Goal: Information Seeking & Learning: Check status

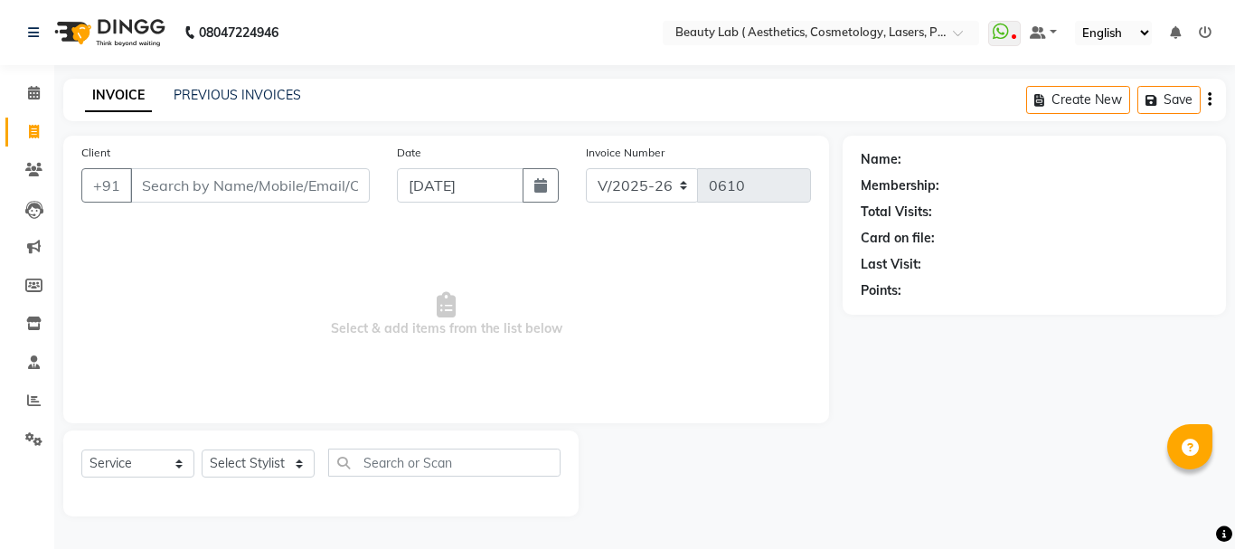
select select "7169"
select select "service"
click at [329, 182] on input "Client" at bounding box center [250, 185] width 240 height 34
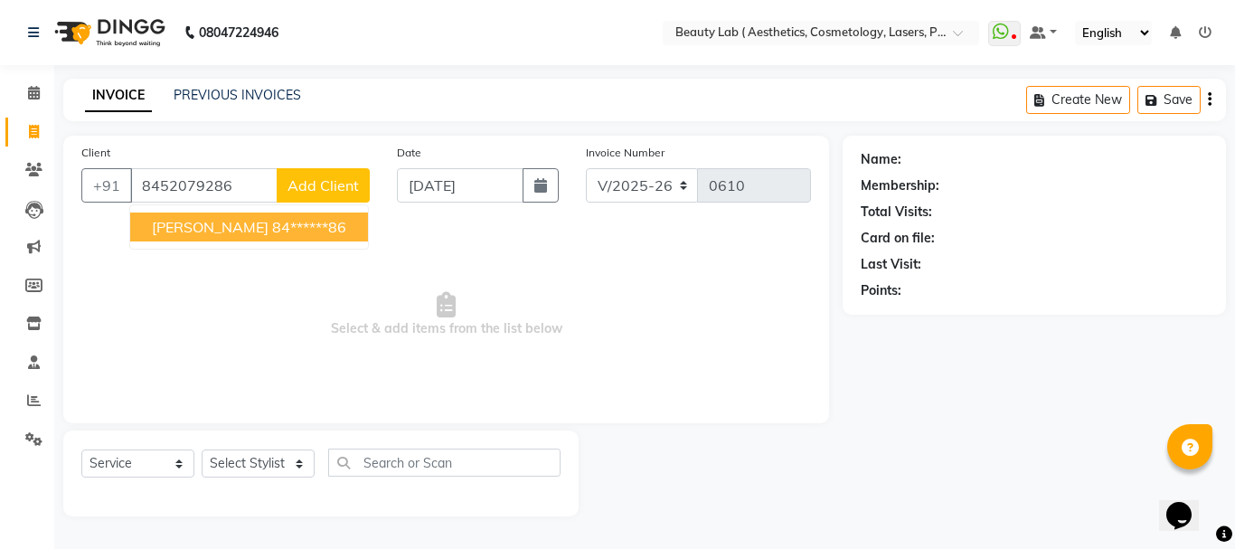
type input "8452079286"
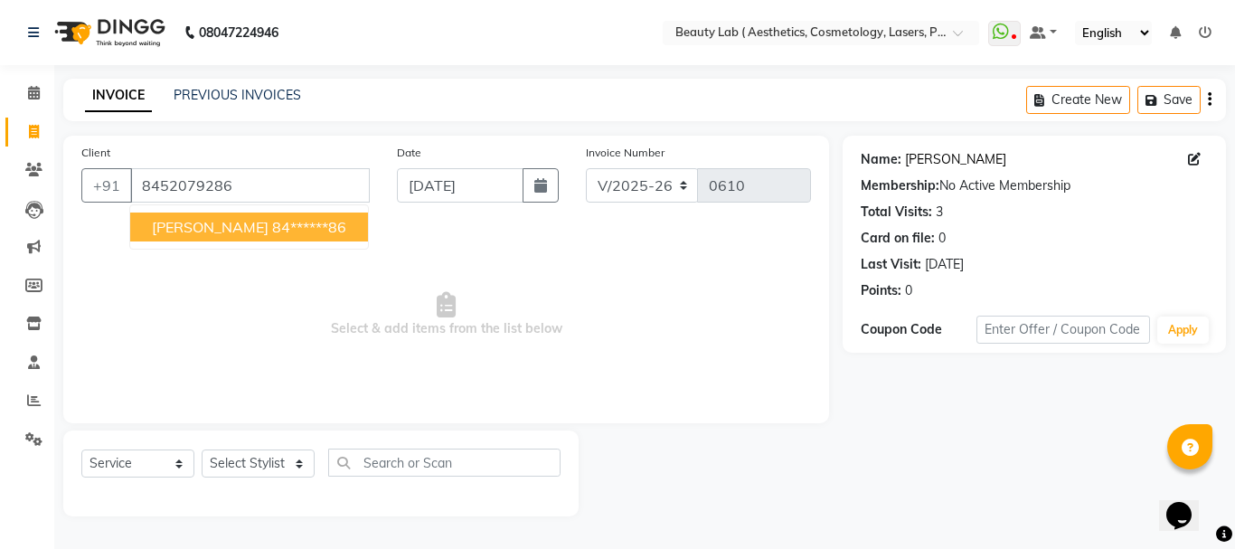
click at [950, 165] on link "Sarla Yadav" at bounding box center [955, 159] width 101 height 19
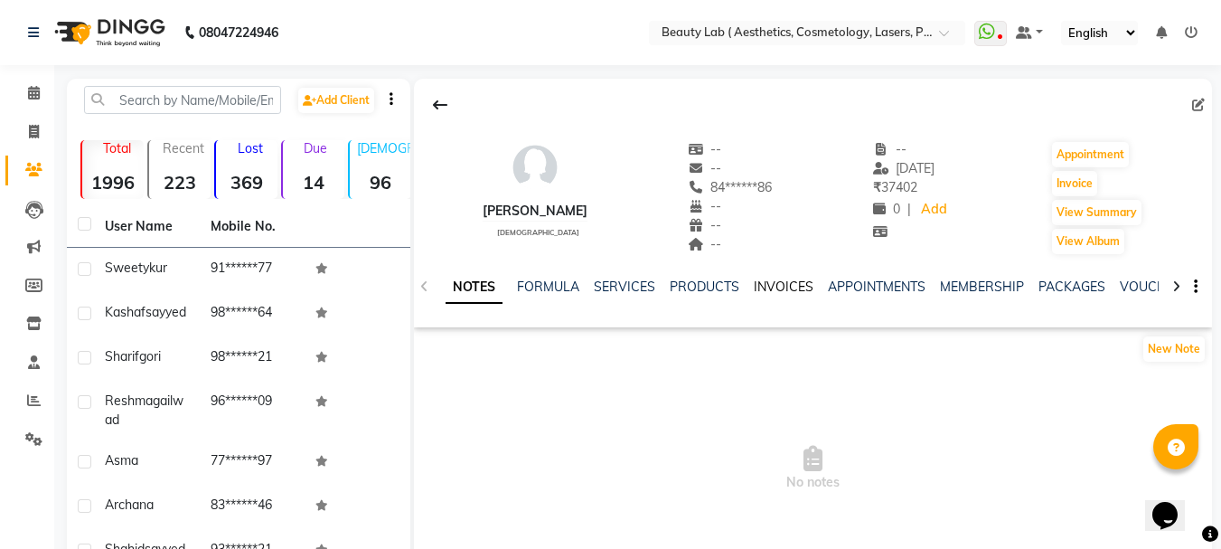
click at [790, 287] on link "INVOICES" at bounding box center [784, 286] width 60 height 16
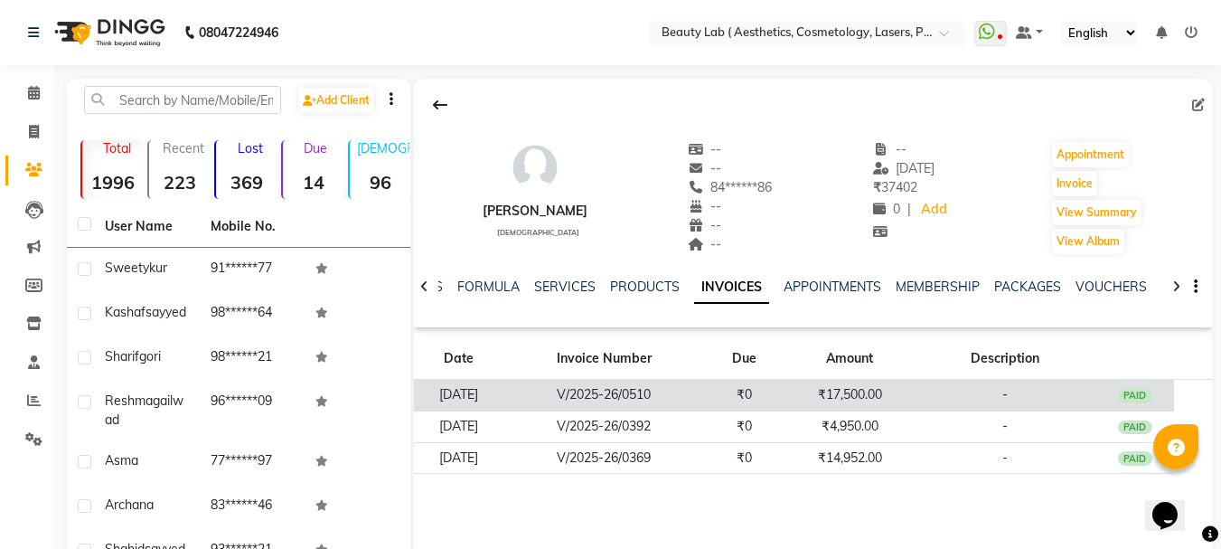
click at [818, 393] on td "₹17,500.00" at bounding box center [850, 396] width 131 height 32
click at [853, 394] on td "₹17,500.00" at bounding box center [850, 396] width 131 height 32
click at [830, 398] on td "₹17,500.00" at bounding box center [850, 396] width 131 height 32
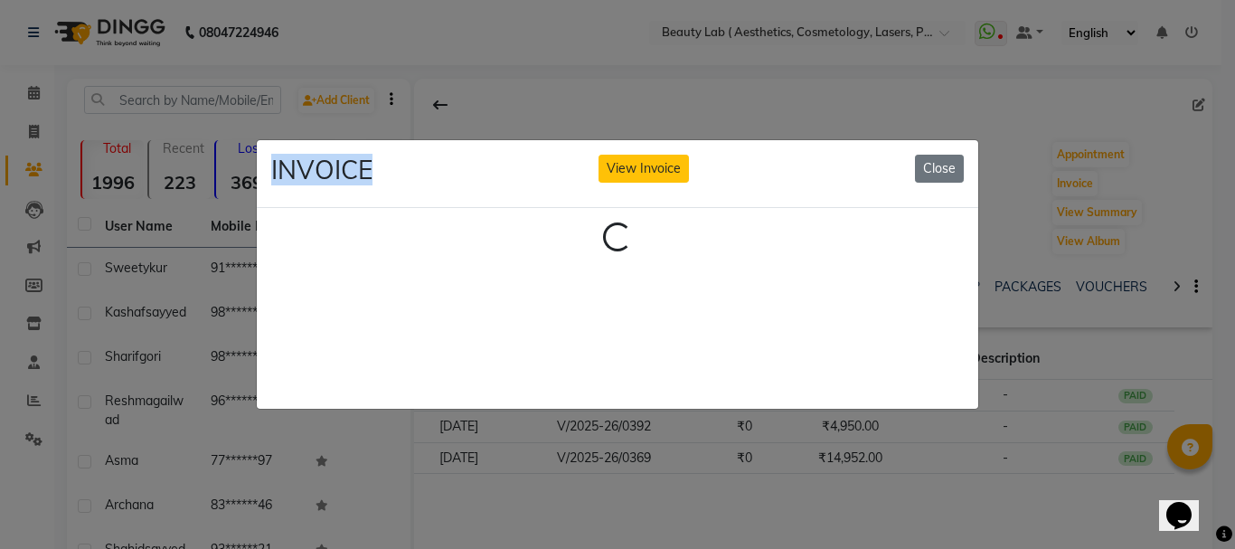
click at [829, 398] on ngb-modal-window "INVOICE View Invoice Close Loading..." at bounding box center [617, 274] width 1235 height 549
click at [829, 398] on div "Loading..." at bounding box center [617, 308] width 721 height 201
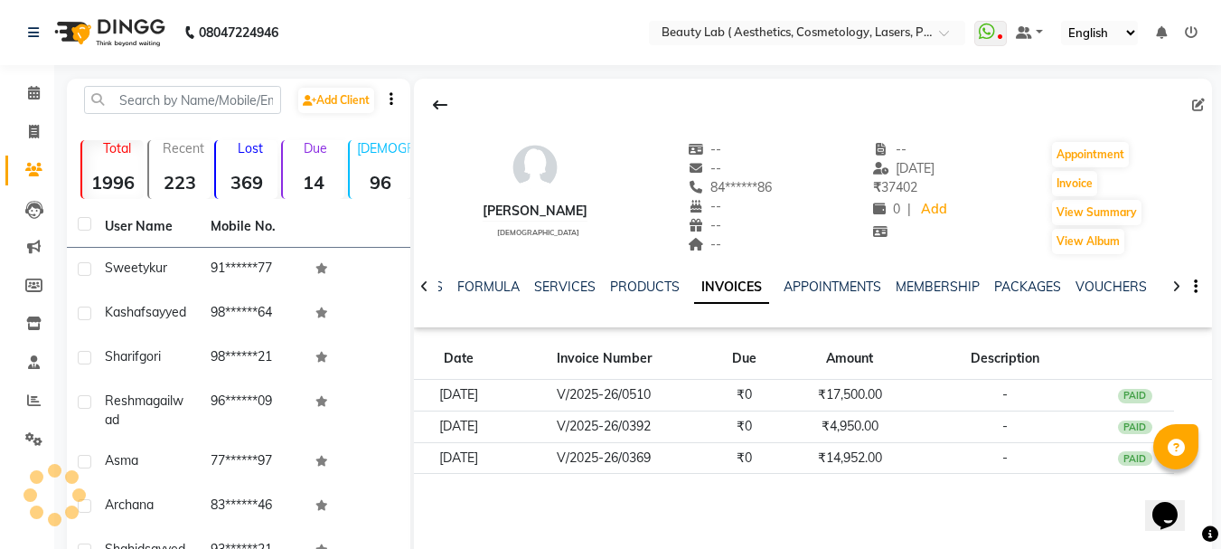
click at [829, 398] on td "₹17,500.00" at bounding box center [850, 396] width 131 height 32
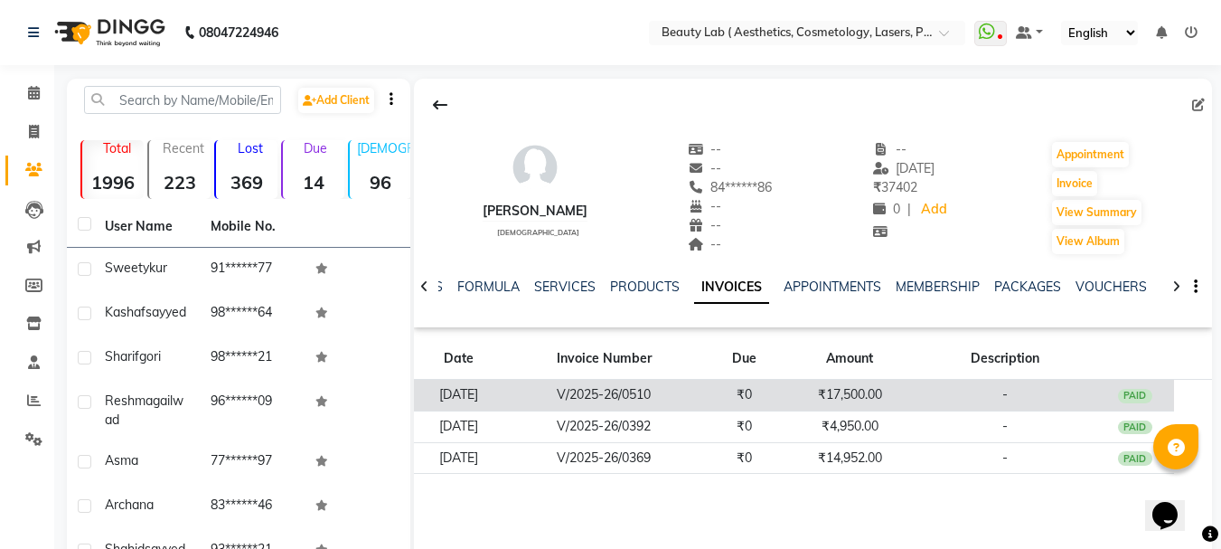
click at [884, 390] on td "₹17,500.00" at bounding box center [850, 396] width 131 height 32
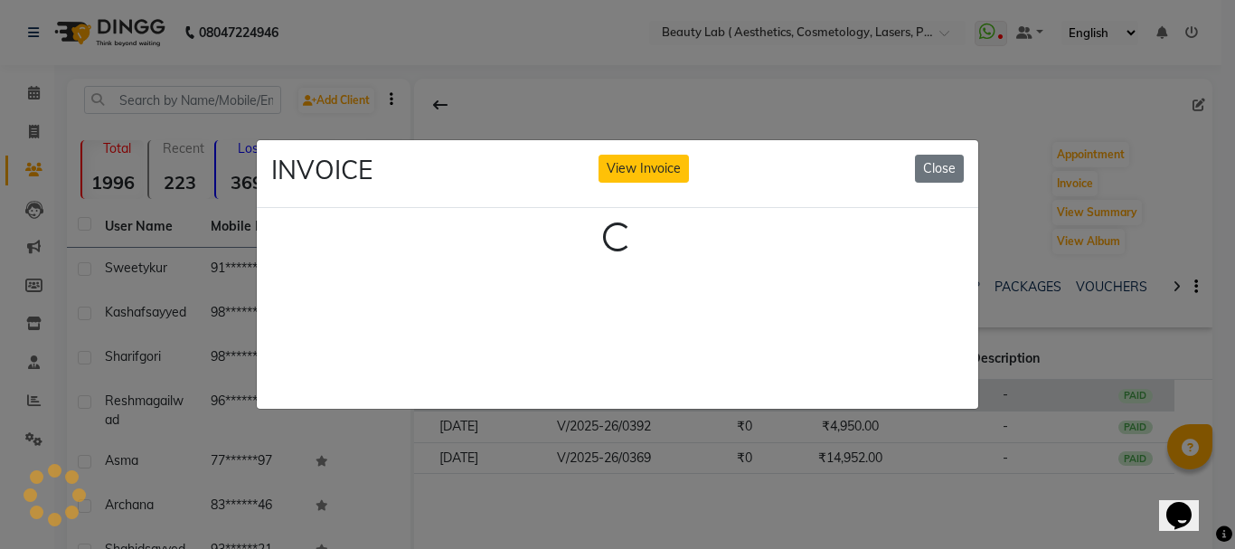
click at [882, 389] on ngb-modal-window "INVOICE View Invoice Close Loading..." at bounding box center [617, 274] width 1235 height 549
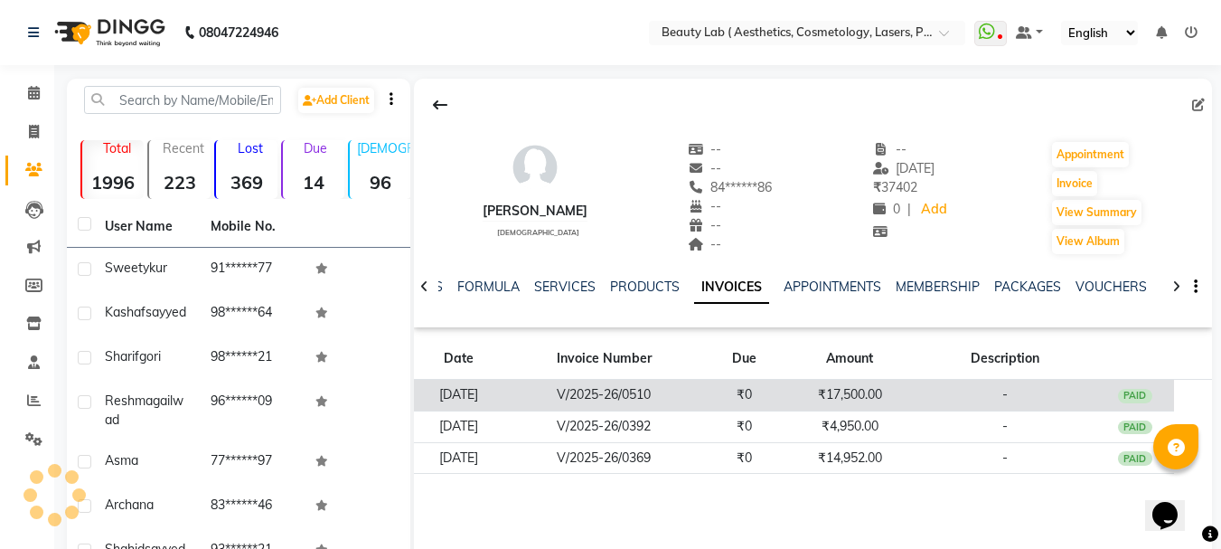
click at [785, 400] on td "₹0" at bounding box center [745, 396] width 80 height 32
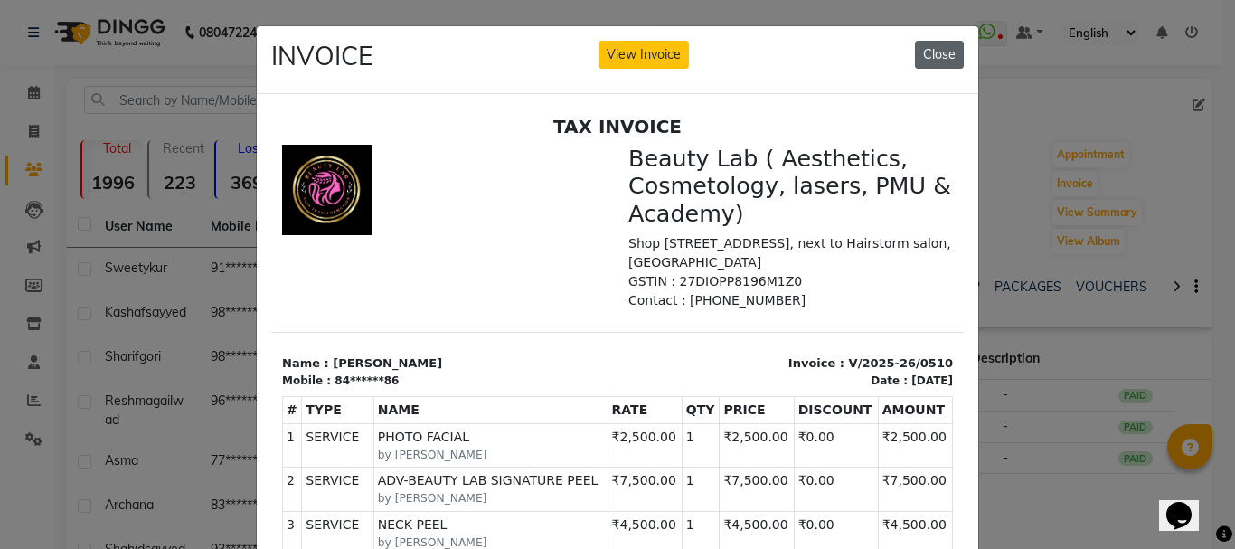
click at [929, 56] on button "Close" at bounding box center [939, 55] width 49 height 28
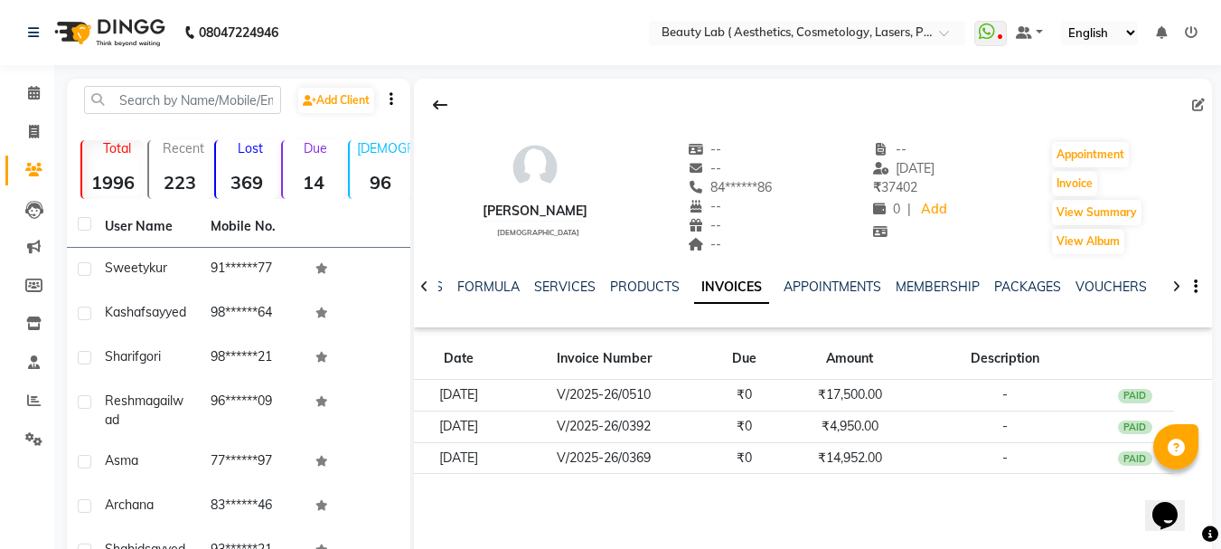
click at [551, 7] on nav "08047224946 Select Location × Beauty Lab ( Aesthetics, Cosmetology, Lasers, Pmu…" at bounding box center [610, 32] width 1221 height 65
